Goal: Information Seeking & Learning: Check status

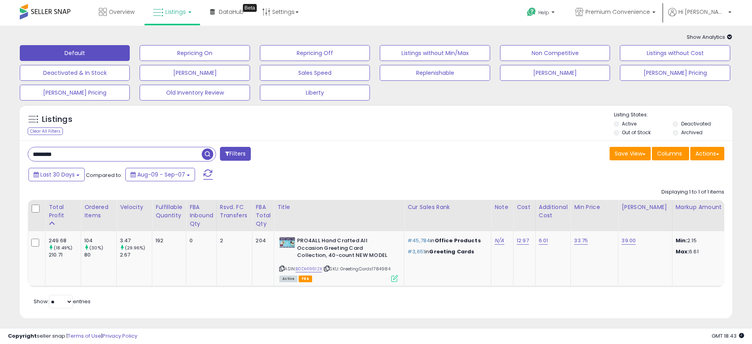
drag, startPoint x: 109, startPoint y: 151, endPoint x: -19, endPoint y: 148, distance: 128.2
click at [0, 148] on html "Unable to login Retrieving listings data.. has not yet accepted the Terms of Us…" at bounding box center [376, 172] width 752 height 344
paste input "**********"
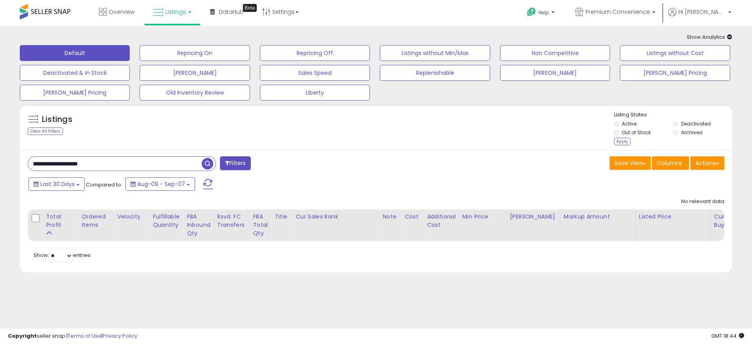
click at [679, 138] on div "Listing States: Active Deactivated Out of Stock Archived Apply" at bounding box center [673, 129] width 118 height 36
drag, startPoint x: 619, startPoint y: 140, endPoint x: 511, endPoint y: 170, distance: 112.1
click at [618, 141] on div "Apply" at bounding box center [622, 142] width 17 height 8
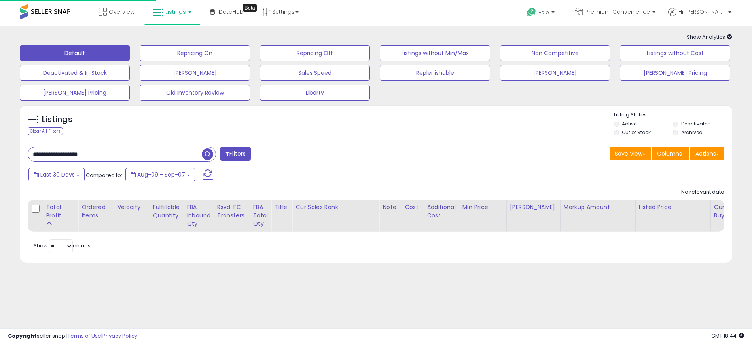
drag, startPoint x: 76, startPoint y: 151, endPoint x: -45, endPoint y: 148, distance: 121.4
click at [0, 148] on html "Unable to login Retrieving listings data.. has not yet accepted the Terms of Us…" at bounding box center [376, 172] width 752 height 344
type input "*******"
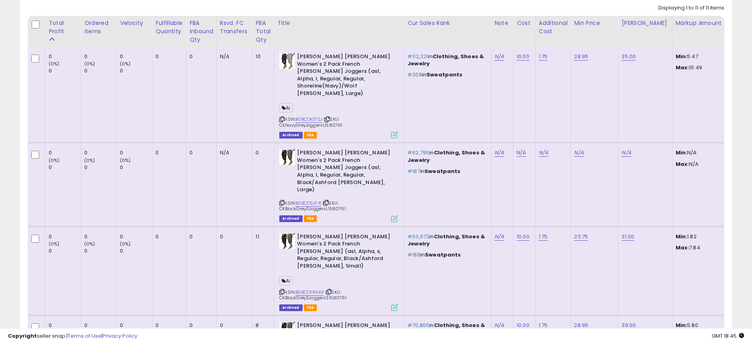
scroll to position [198, 0]
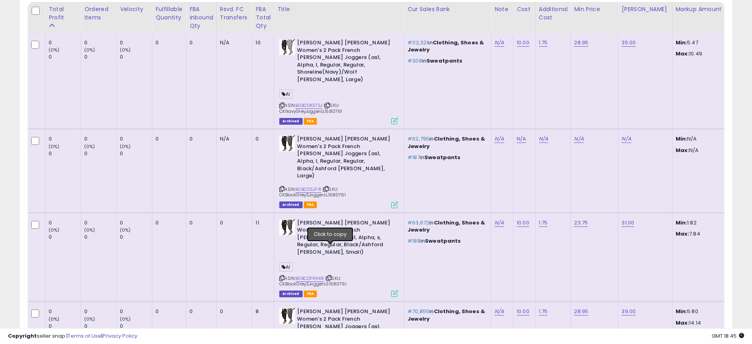
click at [331, 276] on icon at bounding box center [328, 278] width 5 height 4
click at [306, 275] on link "B0BCDFRNKR" at bounding box center [309, 278] width 28 height 7
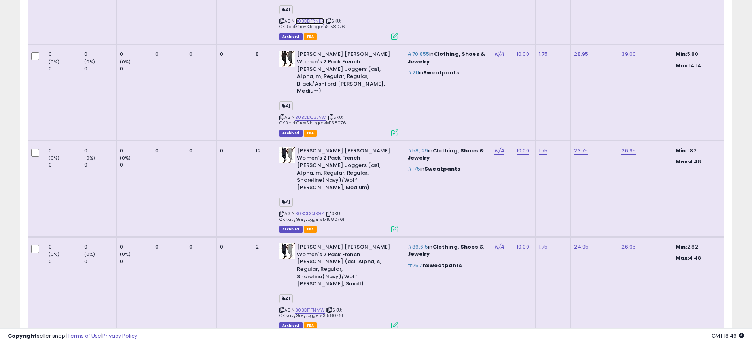
scroll to position [494, 0]
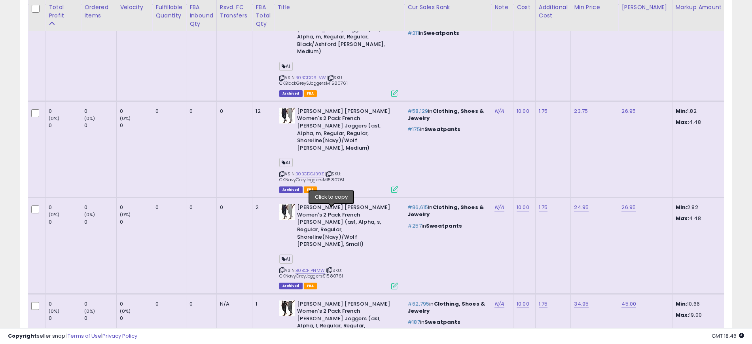
click at [331, 268] on icon at bounding box center [329, 270] width 5 height 4
click at [312, 267] on link "B0BCF1PNMW" at bounding box center [309, 270] width 29 height 7
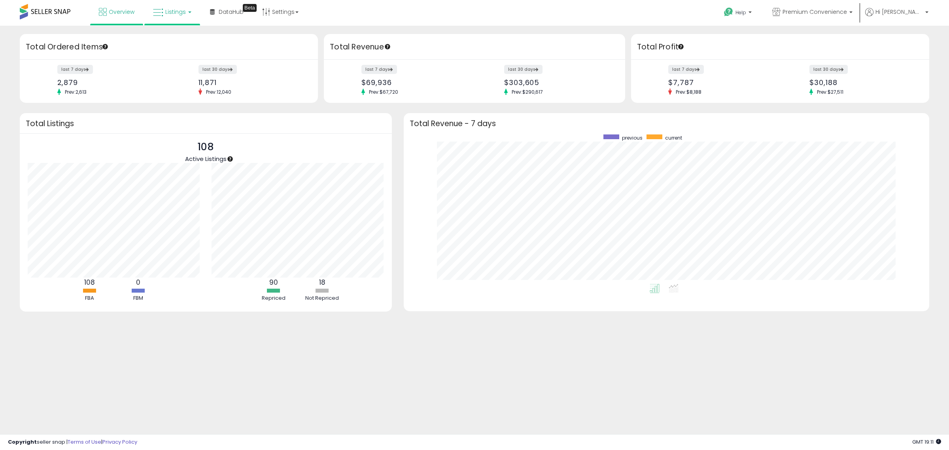
scroll to position [149, 510]
click at [185, 6] on link "Listings" at bounding box center [172, 12] width 50 height 24
click at [170, 38] on icon at bounding box center [178, 39] width 34 height 10
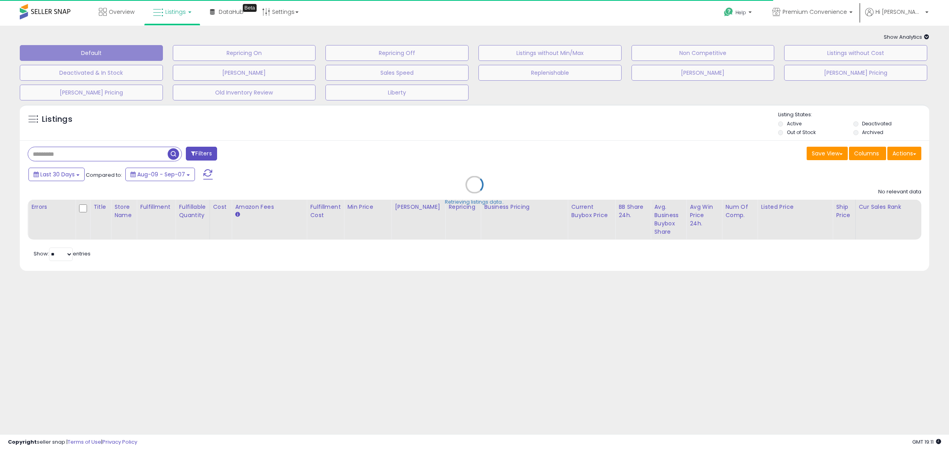
click at [61, 149] on div "Retrieving listings data.." at bounding box center [474, 190] width 921 height 180
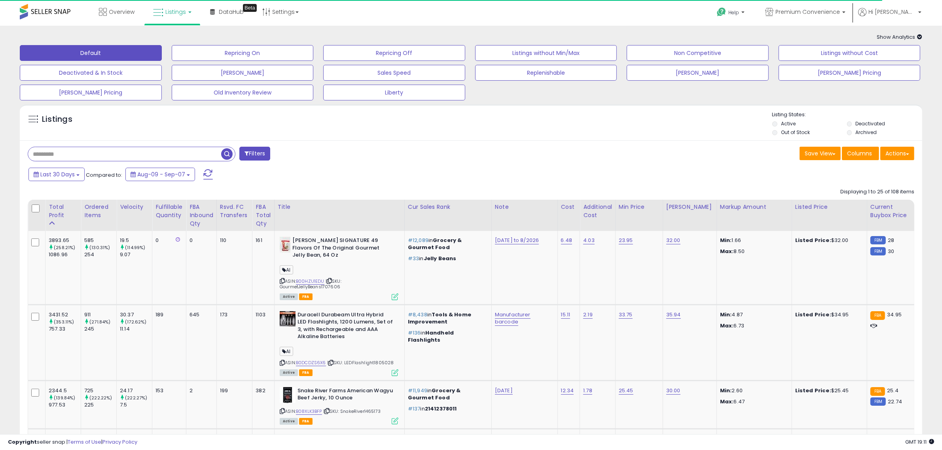
click at [61, 154] on input "text" at bounding box center [124, 154] width 193 height 14
type input "****"
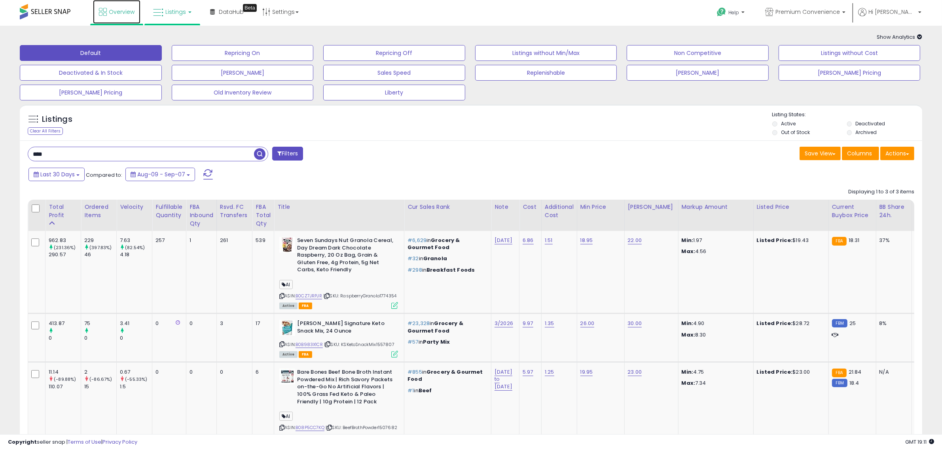
click at [125, 14] on span "Overview" at bounding box center [122, 12] width 26 height 8
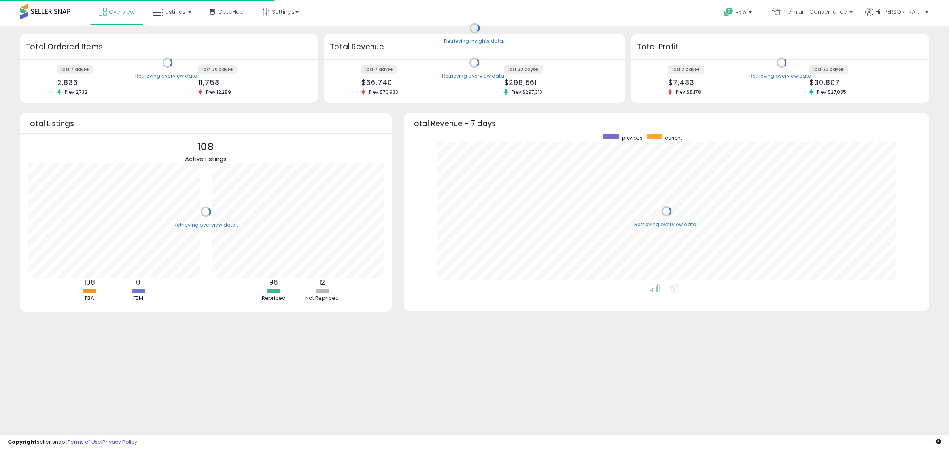
scroll to position [149, 510]
